Goal: Navigation & Orientation: Find specific page/section

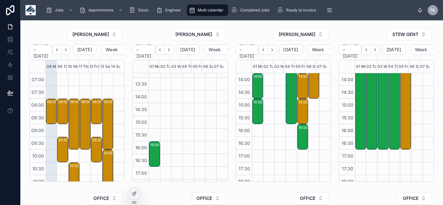
scroll to position [150, 0]
drag, startPoint x: 199, startPoint y: 144, endPoint x: 179, endPoint y: 50, distance: 96.8
click at [173, 50] on button "Next" at bounding box center [169, 50] width 9 height 10
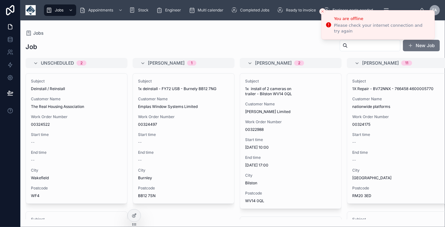
scroll to position [2, 0]
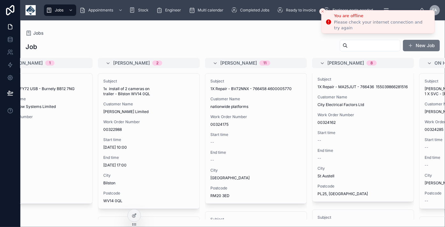
click at [322, 12] on icon "Close toast" at bounding box center [323, 12] width 4 height 4
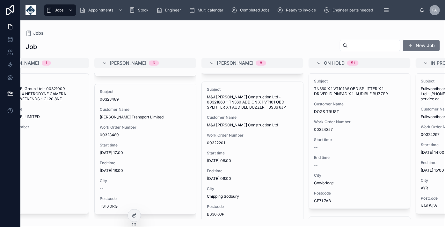
scroll to position [1007, 0]
